Goal: Entertainment & Leisure: Consume media (video, audio)

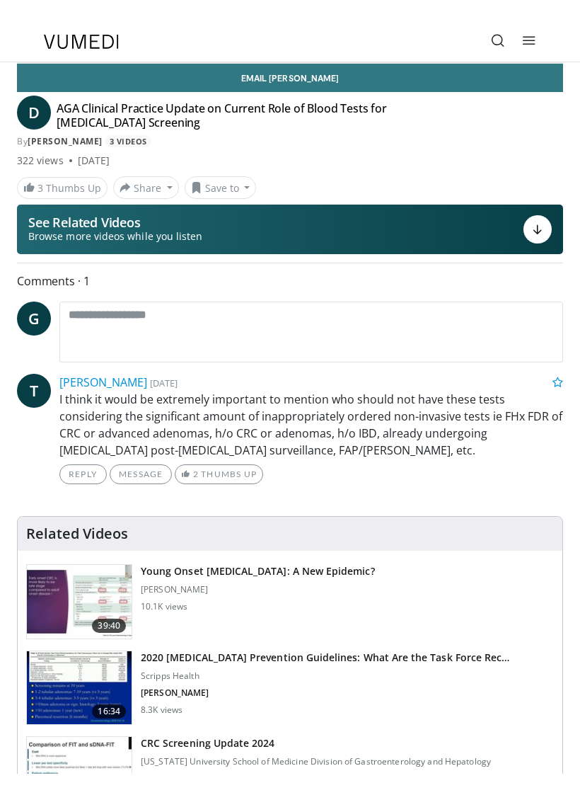
scroll to position [17, 0]
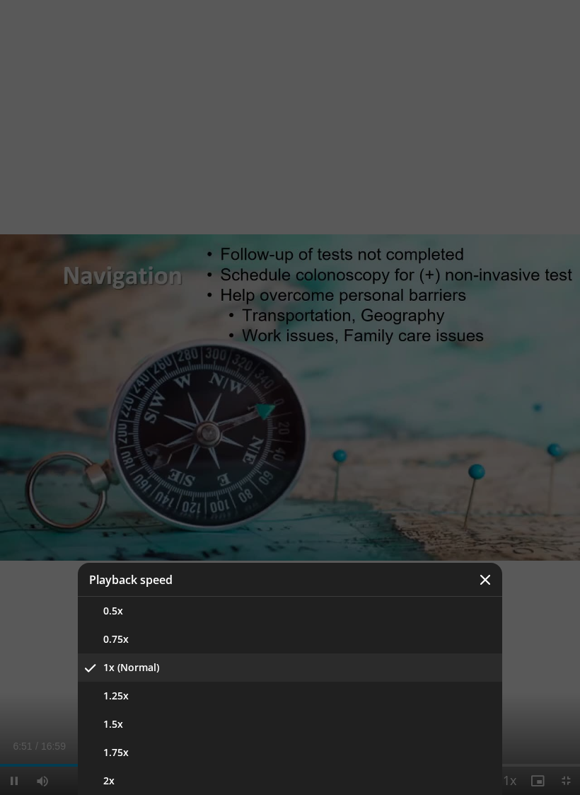
click at [86, 690] on button "1.25x" at bounding box center [290, 695] width 425 height 28
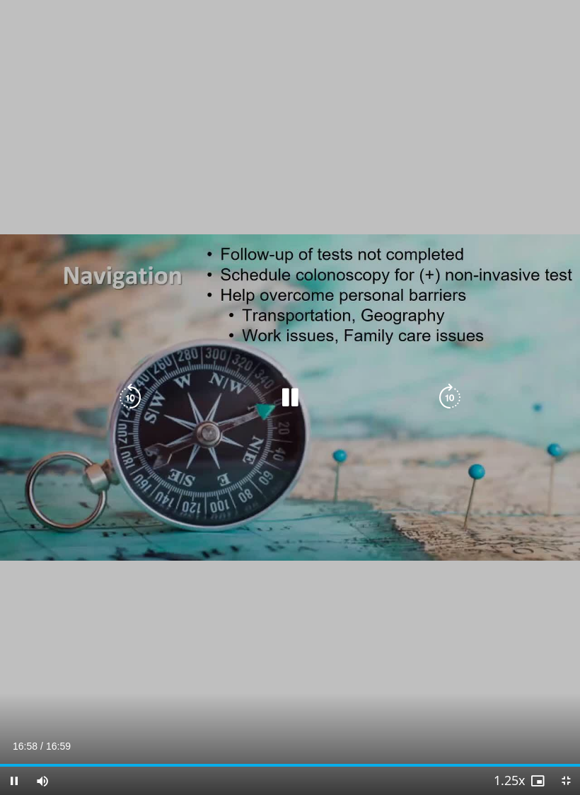
click at [281, 399] on icon "Video Player" at bounding box center [290, 398] width 28 height 28
